Goal: Task Accomplishment & Management: Manage account settings

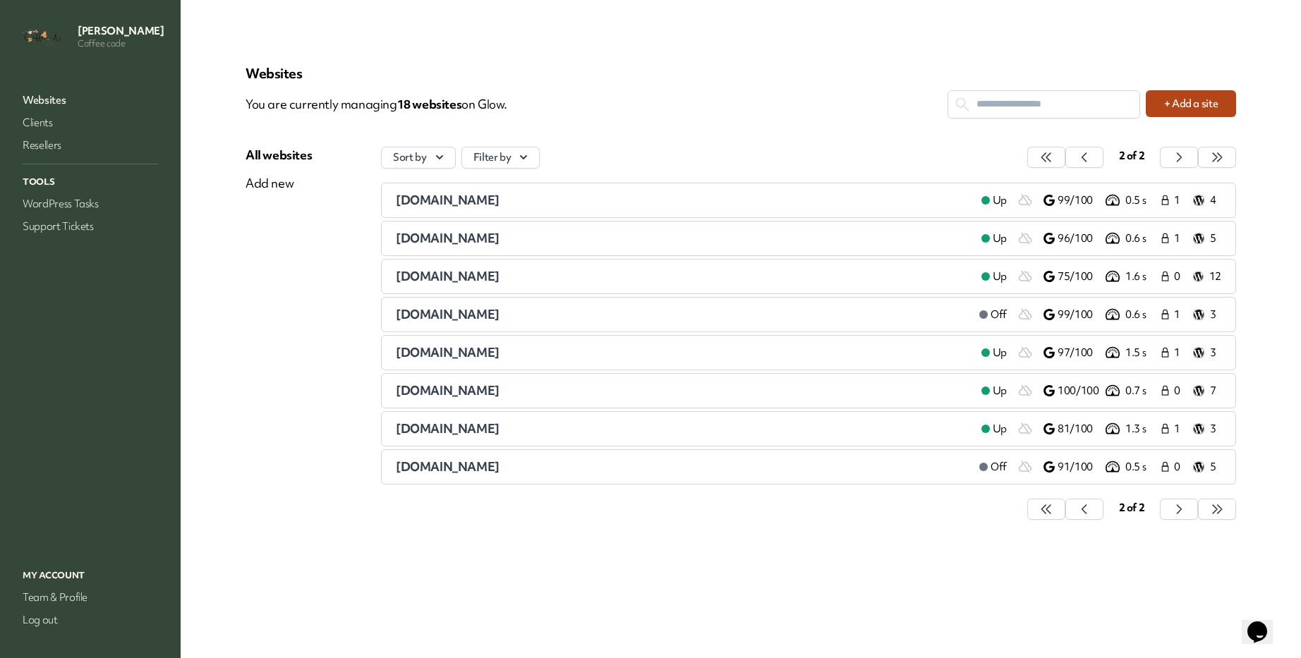
scroll to position [89, 0]
click at [101, 236] on link "Support Tickets" at bounding box center [90, 227] width 141 height 20
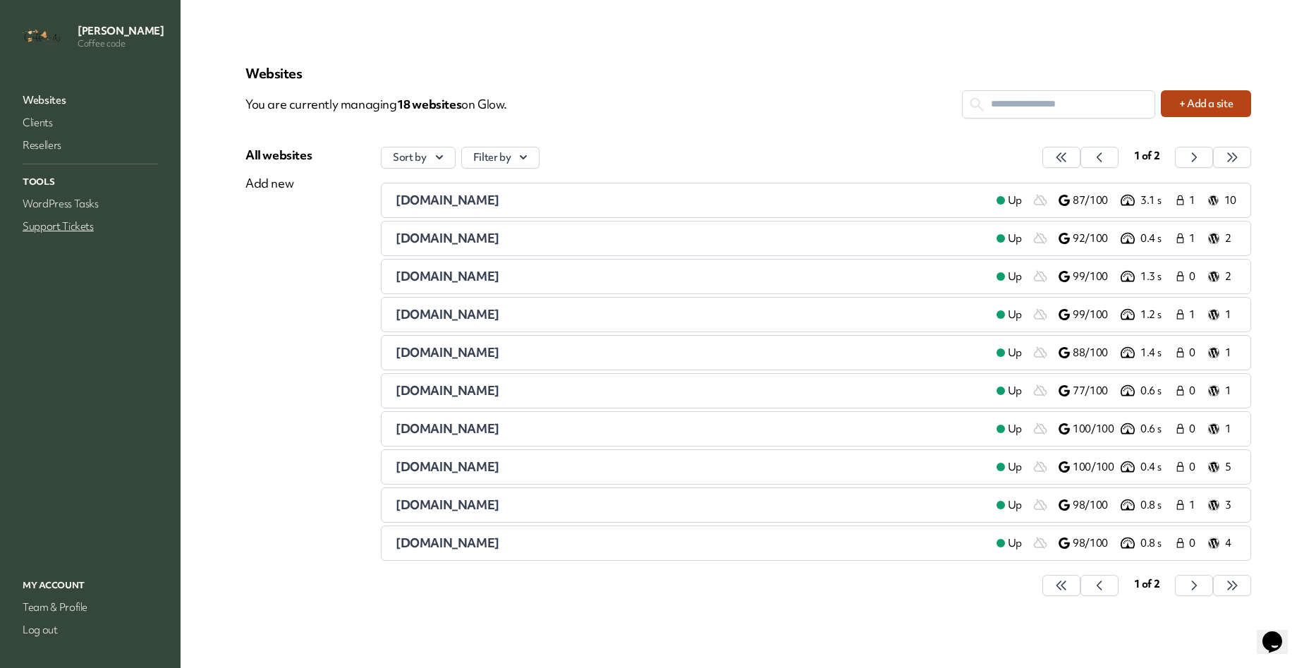
click at [91, 236] on link "Support Tickets" at bounding box center [90, 227] width 141 height 20
